Goal: Information Seeking & Learning: Learn about a topic

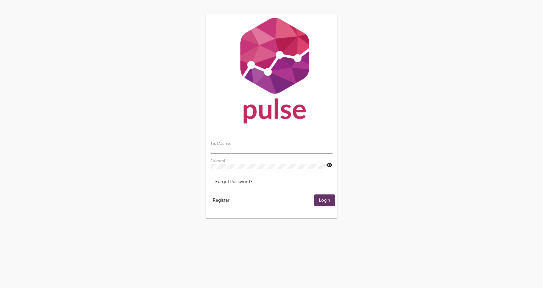
type input "[EMAIL_ADDRESS][DOMAIN_NAME]"
click at [329, 202] on span "Login" at bounding box center [324, 200] width 11 height 5
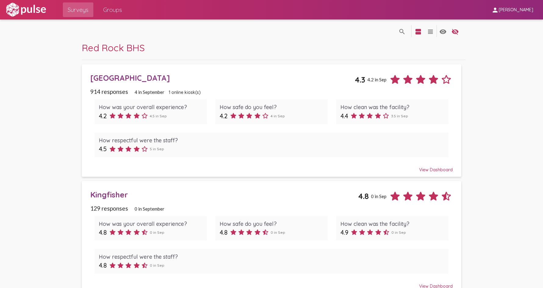
click at [122, 78] on div "[GEOGRAPHIC_DATA]" at bounding box center [222, 77] width 265 height 9
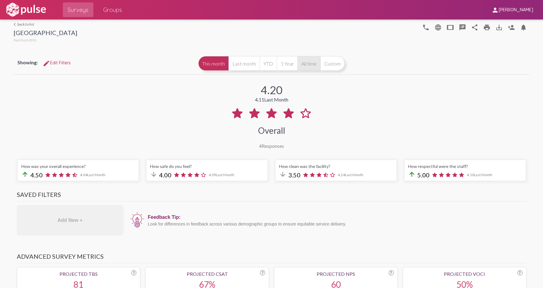
click at [315, 65] on button "All time" at bounding box center [309, 63] width 23 height 15
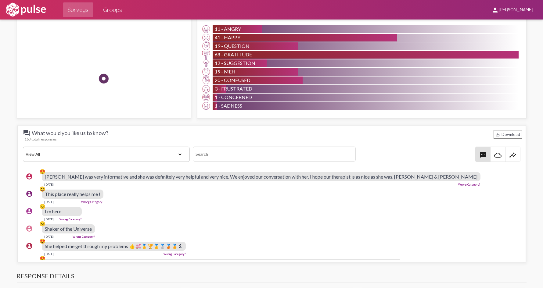
scroll to position [549, 0]
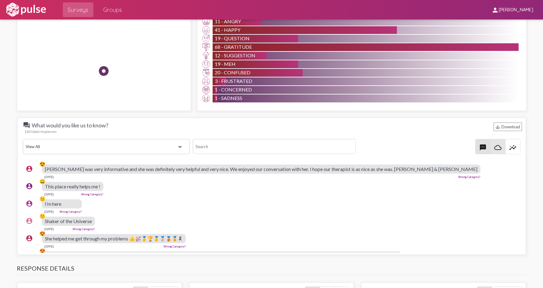
click at [495, 145] on mat-icon "cloud_queue" at bounding box center [498, 147] width 7 height 7
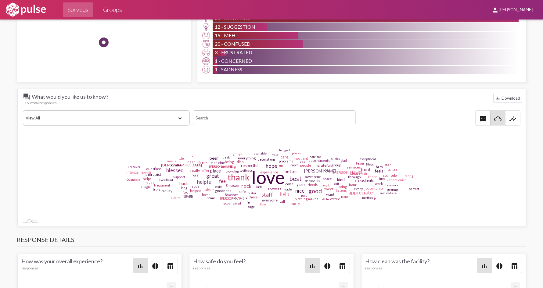
scroll to position [580, 0]
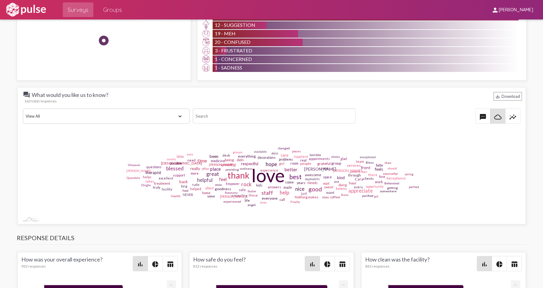
click at [513, 116] on span "insights" at bounding box center [513, 116] width 15 height 15
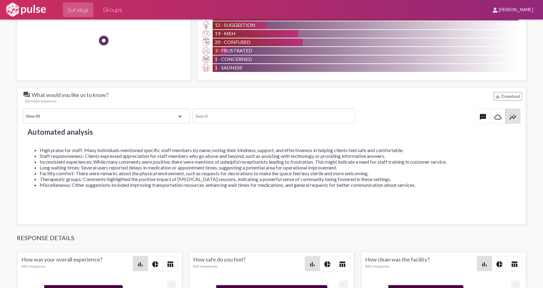
scroll to position [5, 0]
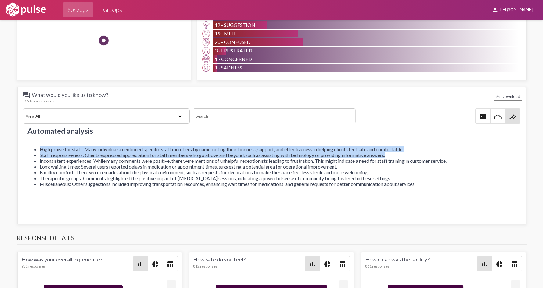
drag, startPoint x: 388, startPoint y: 156, endPoint x: 33, endPoint y: 148, distance: 355.4
click at [33, 148] on ul "High praise for staff: Many individuals mentioned specific staff members by nam…" at bounding box center [271, 167] width 489 height 41
drag, startPoint x: 33, startPoint y: 148, endPoint x: 53, endPoint y: 150, distance: 20.3
copy ul "High praise for staff: Many individuals mentioned specific staff members by nam…"
click at [31, 190] on div "Automated analysis High praise for staff: Many individuals mentioned specific s…" at bounding box center [271, 166] width 501 height 82
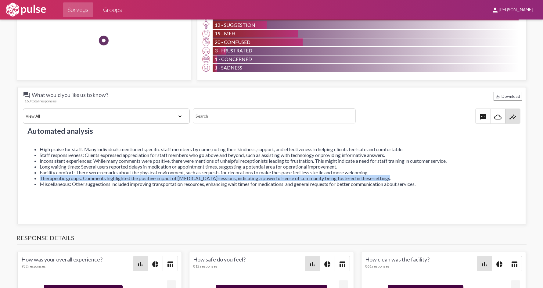
drag, startPoint x: 385, startPoint y: 178, endPoint x: 38, endPoint y: 176, distance: 347.1
click at [38, 176] on ul "High praise for staff: Many individuals mentioned specific staff members by nam…" at bounding box center [271, 167] width 489 height 41
drag, startPoint x: 38, startPoint y: 176, endPoint x: 108, endPoint y: 177, distance: 70.8
copy li "Therapeutic groups: Comments highlighted the positive impact of [MEDICAL_DATA] …"
click at [26, 143] on div "Automated analysis High praise for staff: Many individuals mentioned specific s…" at bounding box center [271, 166] width 501 height 82
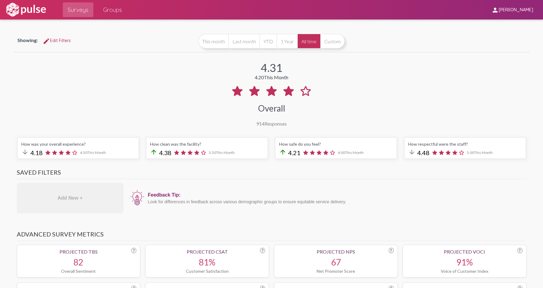
scroll to position [0, 0]
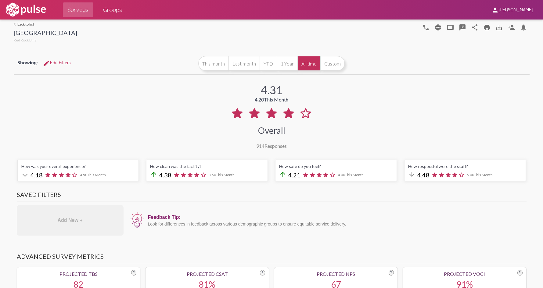
click at [30, 25] on link "arrow_back_ios back to list" at bounding box center [45, 24] width 63 height 5
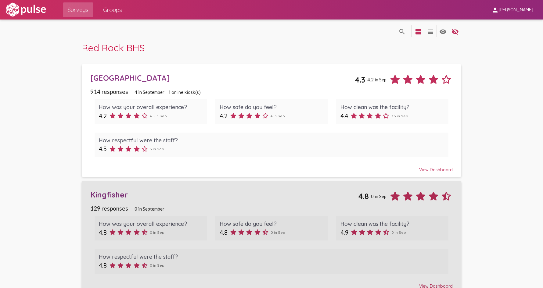
click at [95, 194] on div "Kingfisher" at bounding box center [224, 194] width 268 height 9
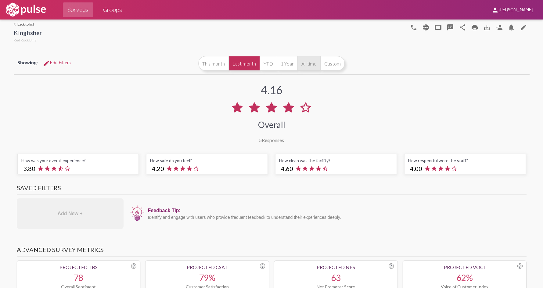
click at [306, 62] on button "All time" at bounding box center [309, 63] width 23 height 15
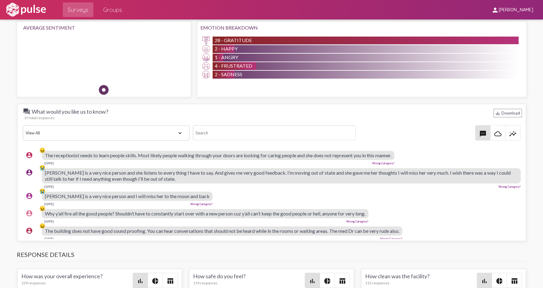
scroll to position [519, 0]
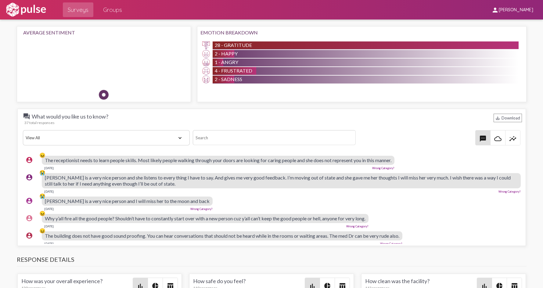
click at [506, 134] on span "insights" at bounding box center [513, 138] width 15 height 15
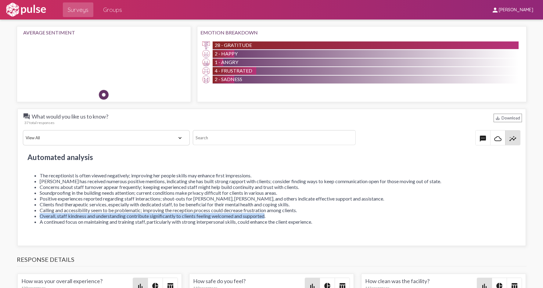
drag, startPoint x: 267, startPoint y: 216, endPoint x: 35, endPoint y: 216, distance: 232.6
click at [40, 216] on li "Overall, staff kindness and understanding contribute significantly to clients f…" at bounding box center [278, 216] width 477 height 6
drag, startPoint x: 35, startPoint y: 216, endPoint x: 56, endPoint y: 215, distance: 21.7
copy li "Overall, staff kindness and understanding contribute significantly to clients f…"
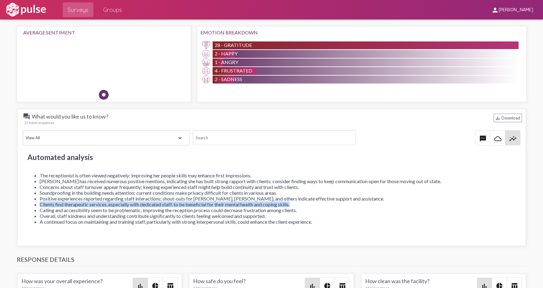
drag, startPoint x: 39, startPoint y: 203, endPoint x: 298, endPoint y: 205, distance: 258.3
click at [298, 205] on li "Clients find therapeutic services, especially with dedicated staff, to be benef…" at bounding box center [278, 205] width 477 height 6
drag, startPoint x: 298, startPoint y: 205, endPoint x: 282, endPoint y: 204, distance: 15.3
copy li "Clients find therapeutic services, especially with dedicated staff, to be benef…"
click at [44, 202] on ul "The receptionist is often viewed negatively; improving her people skills may en…" at bounding box center [271, 199] width 489 height 52
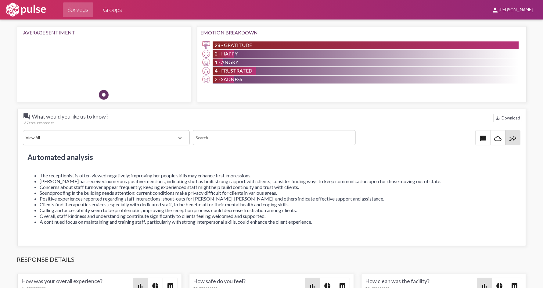
click at [145, 194] on li "Soundproofing in the building needs attention; current conditions make privacy …" at bounding box center [278, 193] width 477 height 6
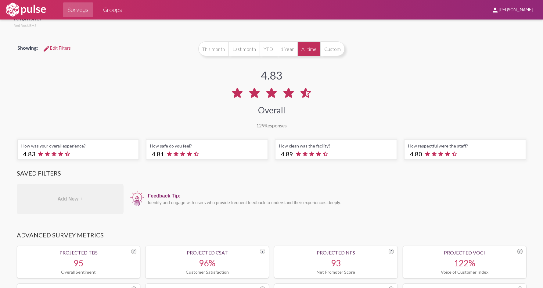
scroll to position [0, 0]
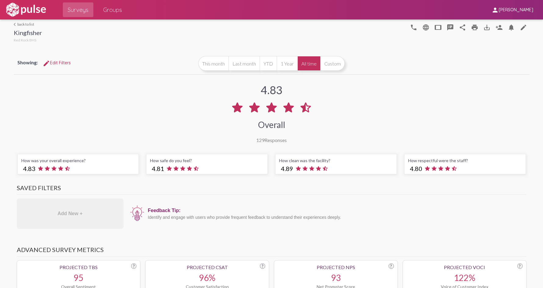
click at [22, 25] on link "arrow_back_ios back to list" at bounding box center [28, 24] width 28 height 5
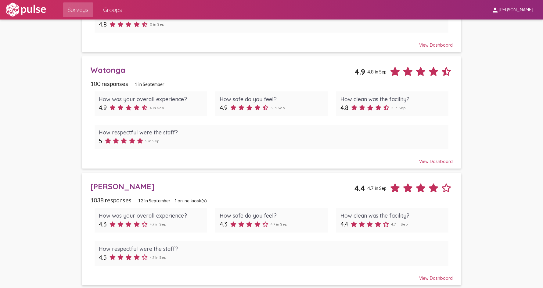
scroll to position [244, 0]
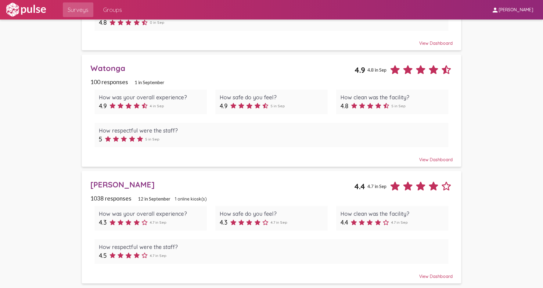
click at [110, 69] on div "Watonga" at bounding box center [222, 67] width 264 height 9
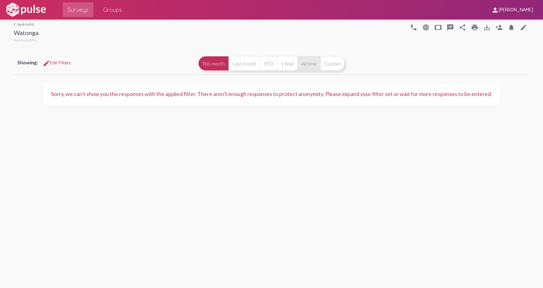
click at [316, 60] on button "All time" at bounding box center [309, 63] width 23 height 15
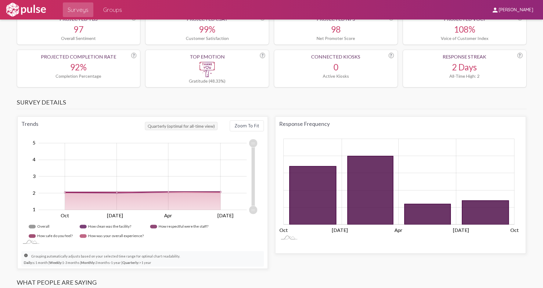
scroll to position [488, 0]
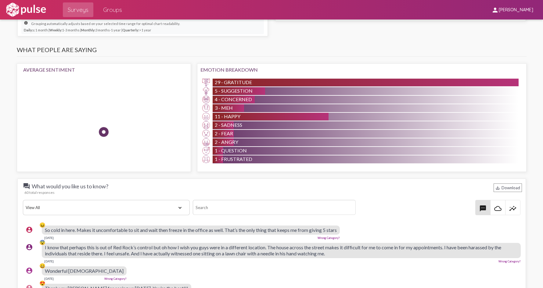
drag, startPoint x: 513, startPoint y: 210, endPoint x: 508, endPoint y: 209, distance: 4.7
click at [512, 210] on mat-icon "insights" at bounding box center [513, 208] width 7 height 7
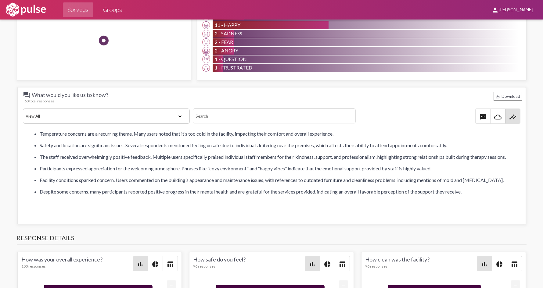
scroll to position [31, 0]
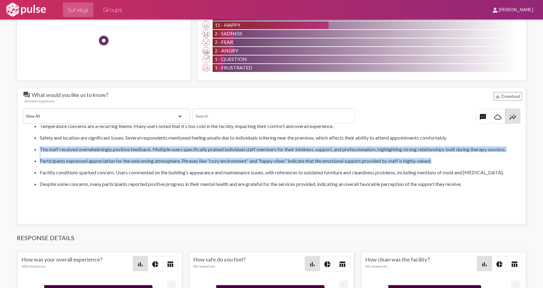
drag, startPoint x: 436, startPoint y: 164, endPoint x: 32, endPoint y: 145, distance: 404.3
click at [32, 145] on ul "Temperature concerns are a recurring theme. Many users noted that it’s too cold…" at bounding box center [271, 155] width 489 height 64
drag, startPoint x: 32, startPoint y: 145, endPoint x: 45, endPoint y: 147, distance: 13.4
copy ul "The staff received overwhelmingly positive feedback. Multiple users specificall…"
click at [22, 201] on div "Automated analysis Temperature concerns are a recurring theme. Many users noted…" at bounding box center [271, 166] width 501 height 82
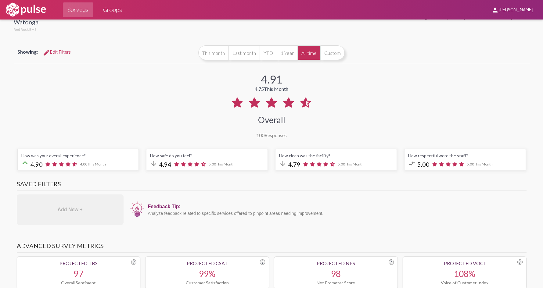
scroll to position [0, 0]
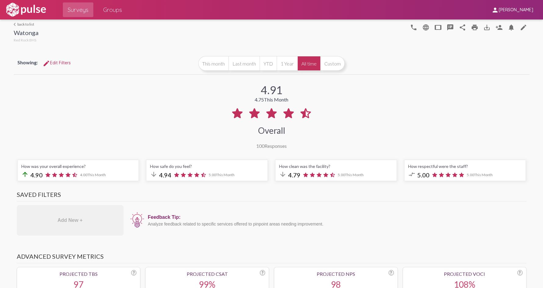
click at [23, 25] on link "arrow_back_ios back to list" at bounding box center [26, 24] width 25 height 5
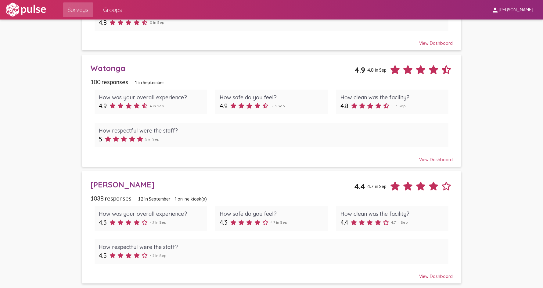
scroll to position [244, 0]
click at [118, 182] on div "[PERSON_NAME]" at bounding box center [222, 184] width 264 height 9
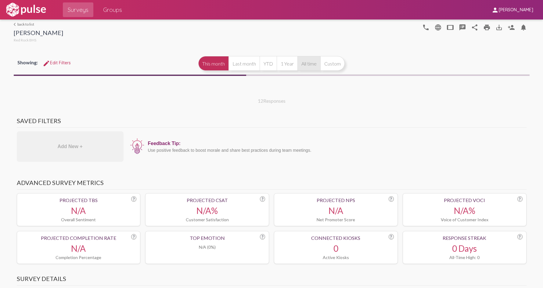
click at [309, 63] on button "All time" at bounding box center [309, 63] width 23 height 15
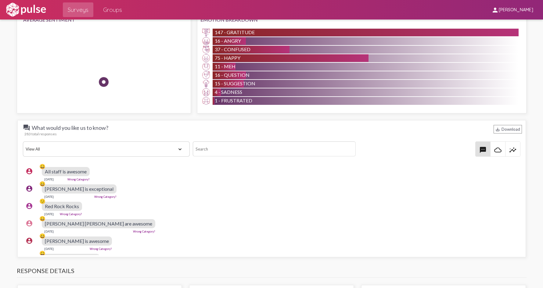
scroll to position [549, 0]
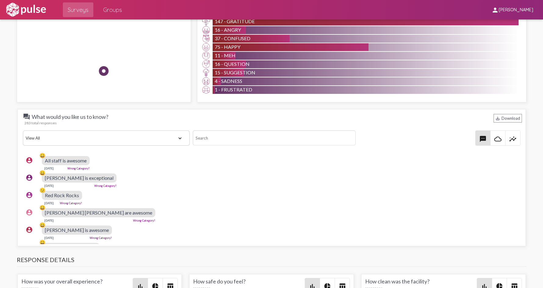
click at [510, 140] on mat-icon "insights" at bounding box center [513, 139] width 7 height 7
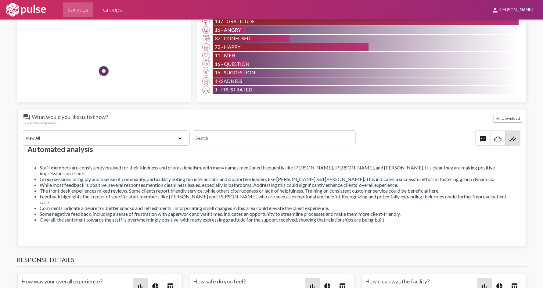
scroll to position [10, 0]
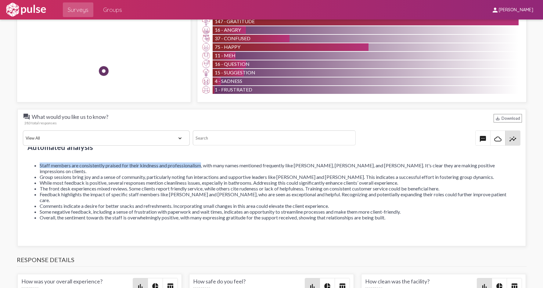
drag, startPoint x: 202, startPoint y: 166, endPoint x: 34, endPoint y: 164, distance: 168.2
click at [40, 164] on li "Staff members are consistently praised for their kindness and professionalism, …" at bounding box center [278, 169] width 477 height 12
drag, startPoint x: 34, startPoint y: 164, endPoint x: 43, endPoint y: 164, distance: 8.9
copy li "Staff members are consistently praised for their kindness and professionalism"
click at [40, 203] on li "Comments indicate a desire for better snacks and refreshments. Incorporating sm…" at bounding box center [278, 206] width 477 height 6
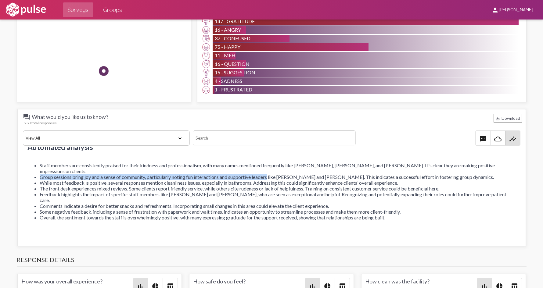
drag, startPoint x: 62, startPoint y: 175, endPoint x: 270, endPoint y: 172, distance: 208.5
click at [270, 174] on li "Group sessions bring joy and a sense of community, particularly noting fun inte…" at bounding box center [278, 177] width 477 height 6
drag, startPoint x: 270, startPoint y: 172, endPoint x: 263, endPoint y: 172, distance: 7.4
copy li "Group sessions bring joy and a sense of community, particularly noting fun inte…"
